Goal: Find specific page/section: Find specific page/section

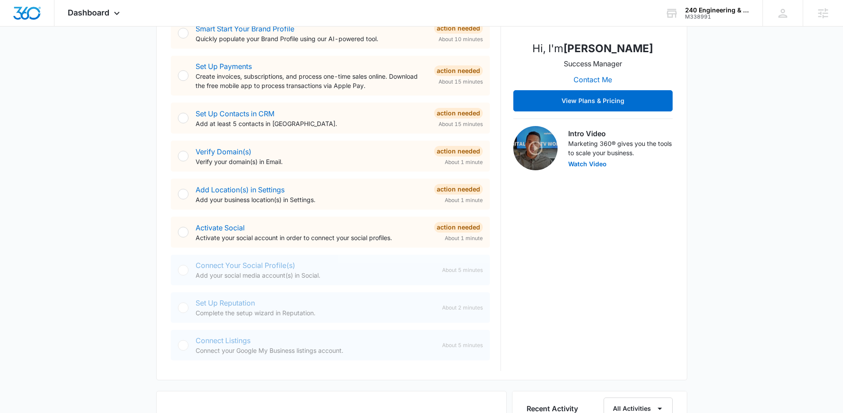
scroll to position [416, 0]
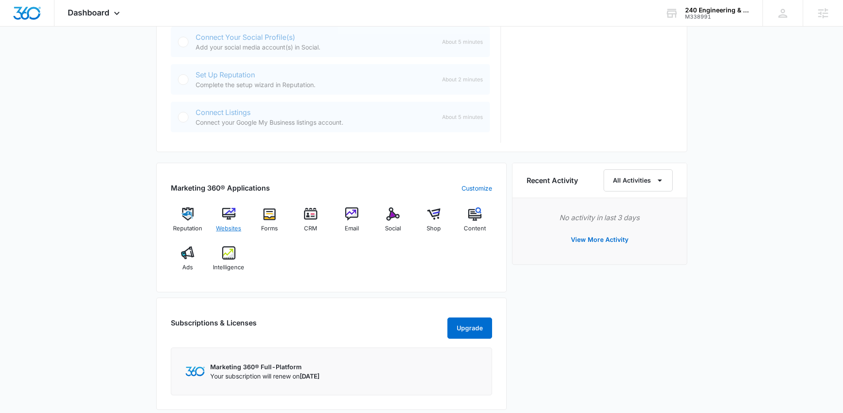
click at [231, 227] on span "Websites" at bounding box center [228, 228] width 25 height 9
